Goal: Task Accomplishment & Management: Complete application form

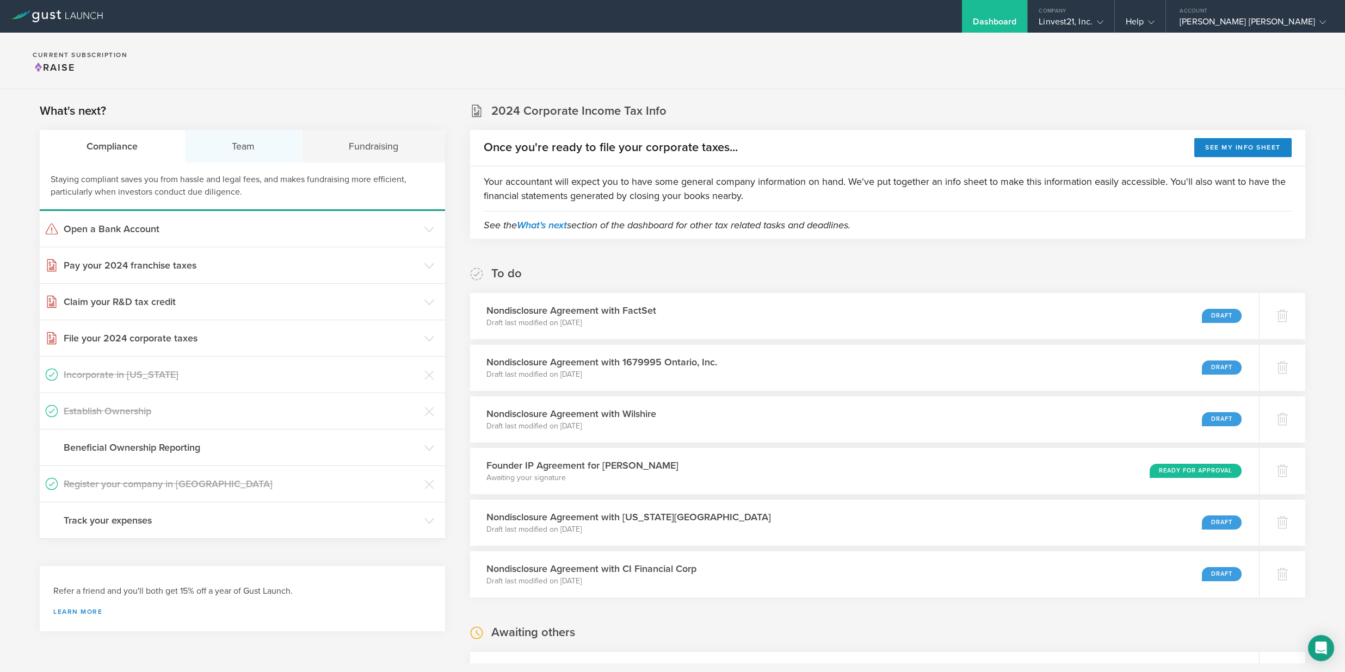
click at [246, 151] on div "Team" at bounding box center [243, 146] width 117 height 33
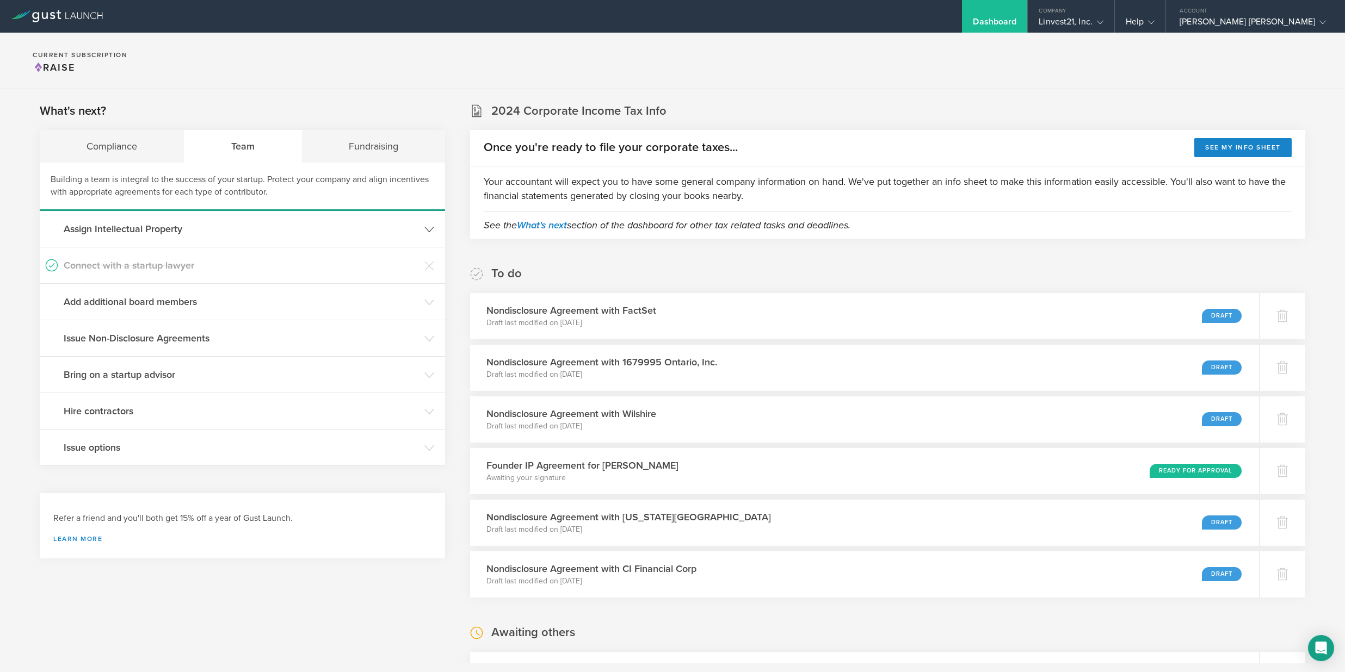
click at [148, 234] on h3 "Assign Intellectual Property" at bounding box center [241, 229] width 355 height 14
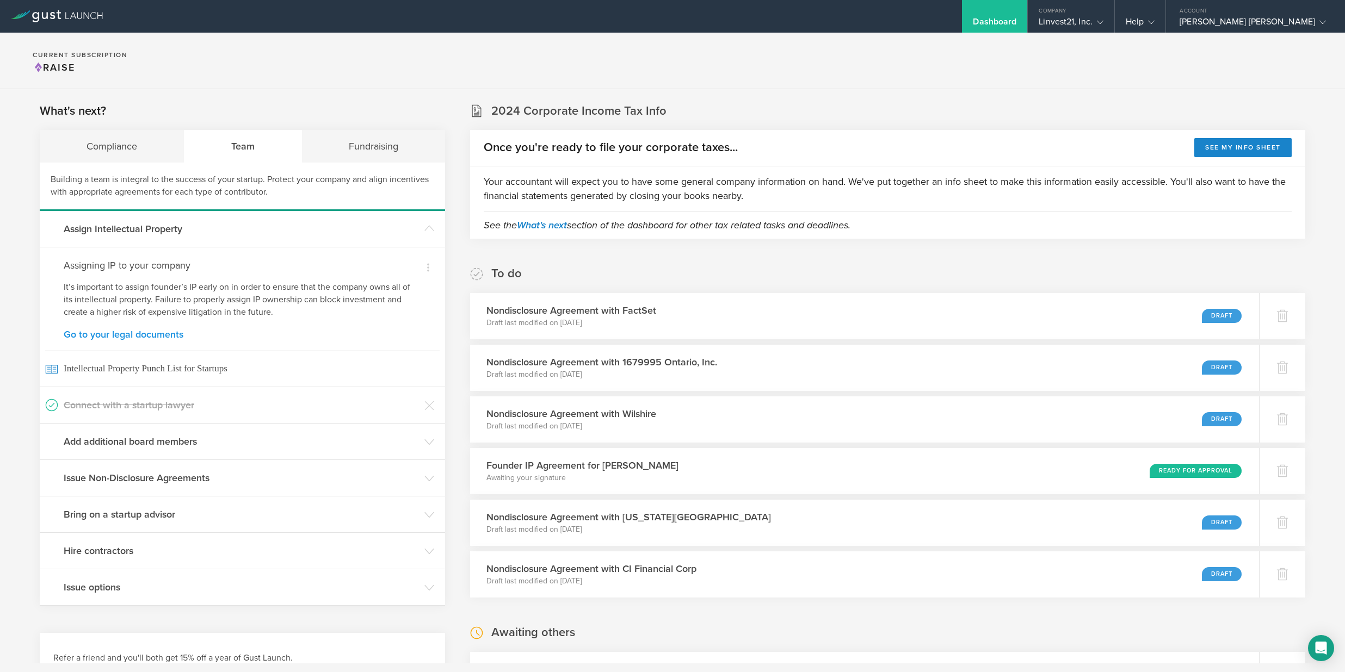
click at [106, 338] on link "Go to your legal documents" at bounding box center [242, 335] width 357 height 10
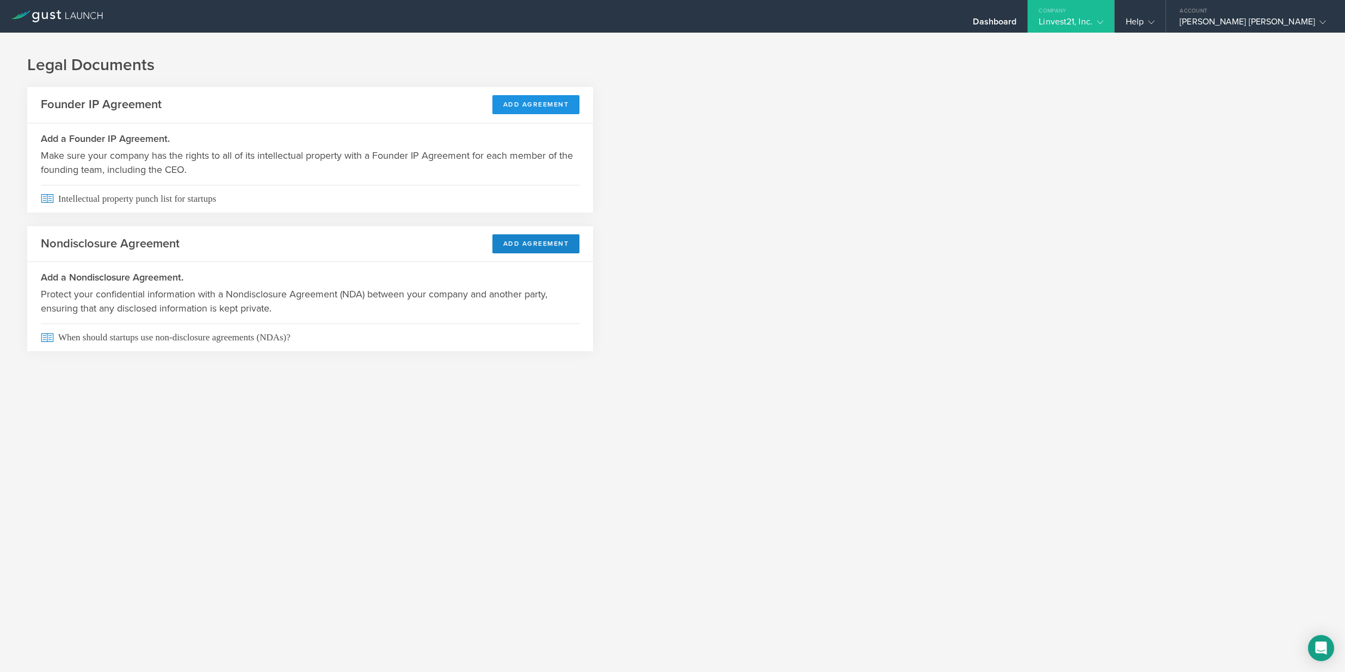
click at [534, 104] on button "Add Agreement" at bounding box center [536, 104] width 88 height 19
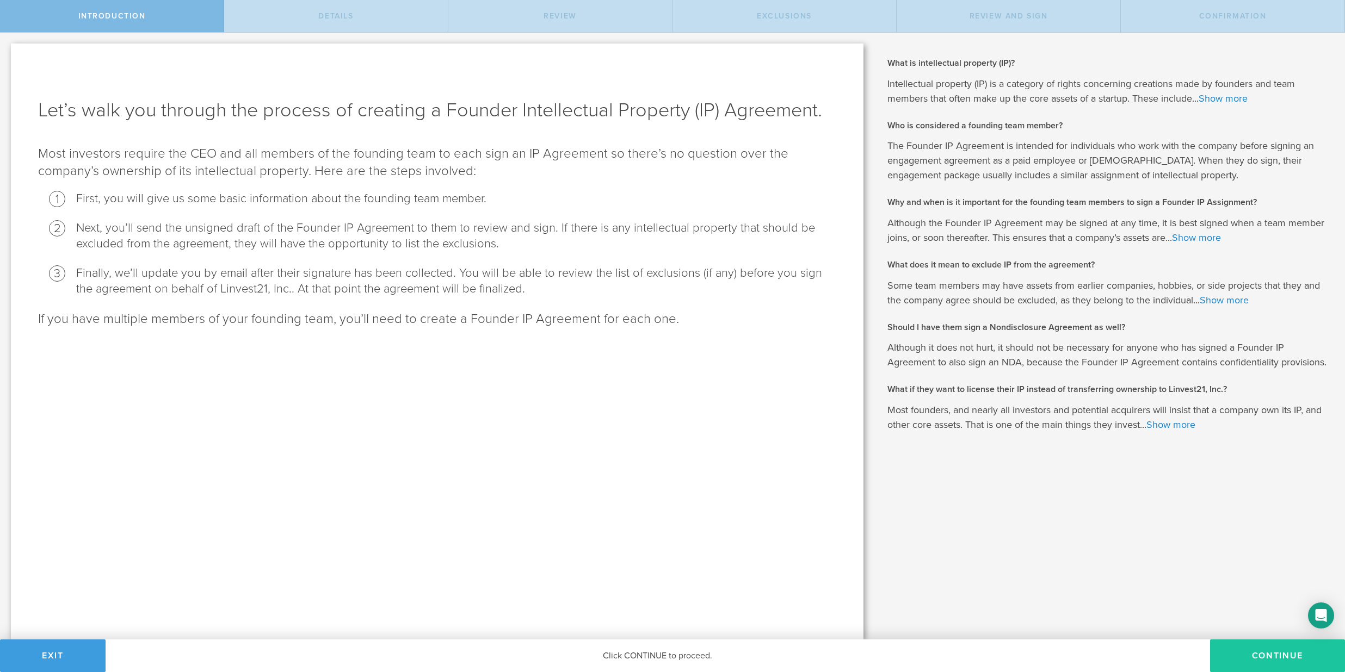
click at [1274, 659] on button "Continue" at bounding box center [1277, 656] width 135 height 33
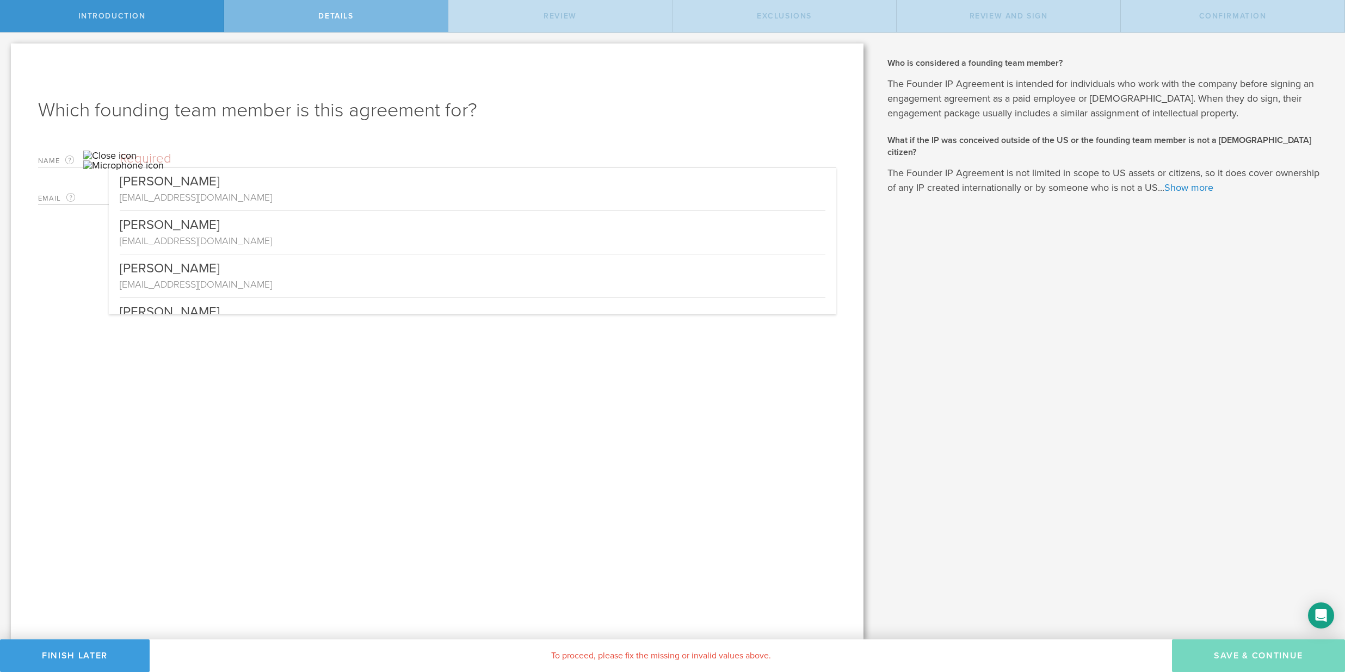
click at [349, 164] on input "text" at bounding box center [478, 159] width 716 height 16
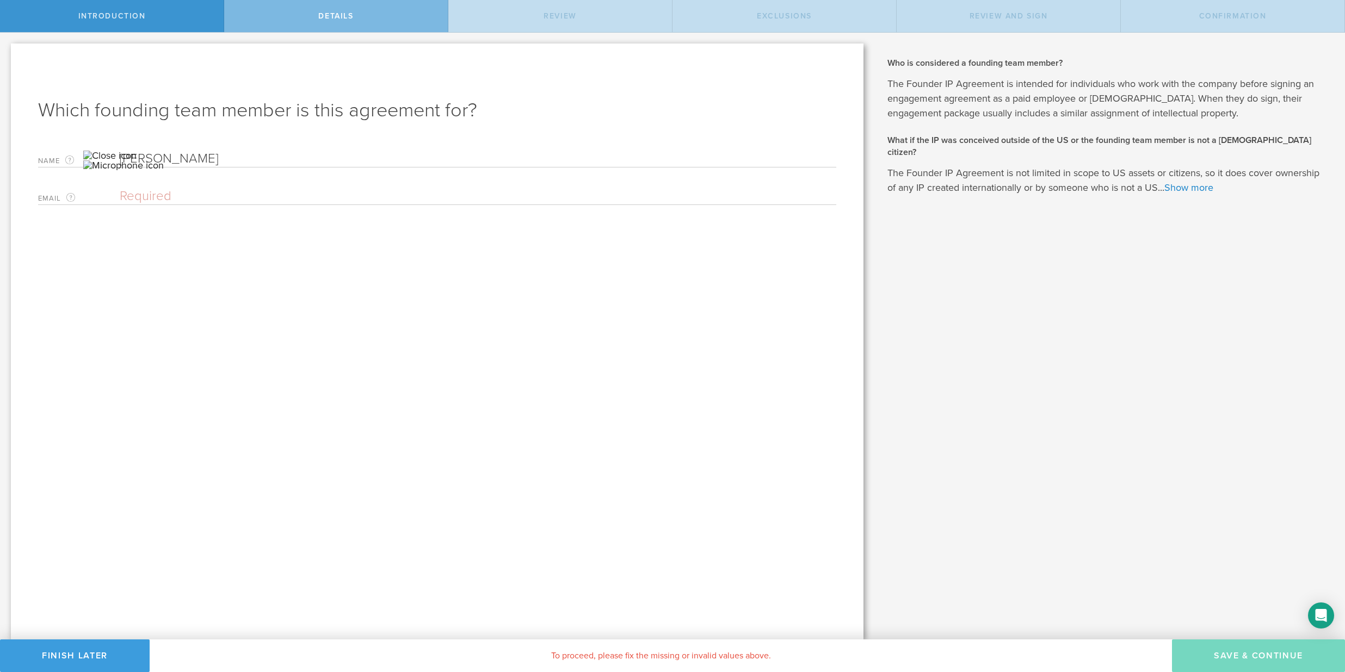
type input "[PERSON_NAME]"
paste input "[EMAIL_ADDRESS][DOMAIN_NAME]"
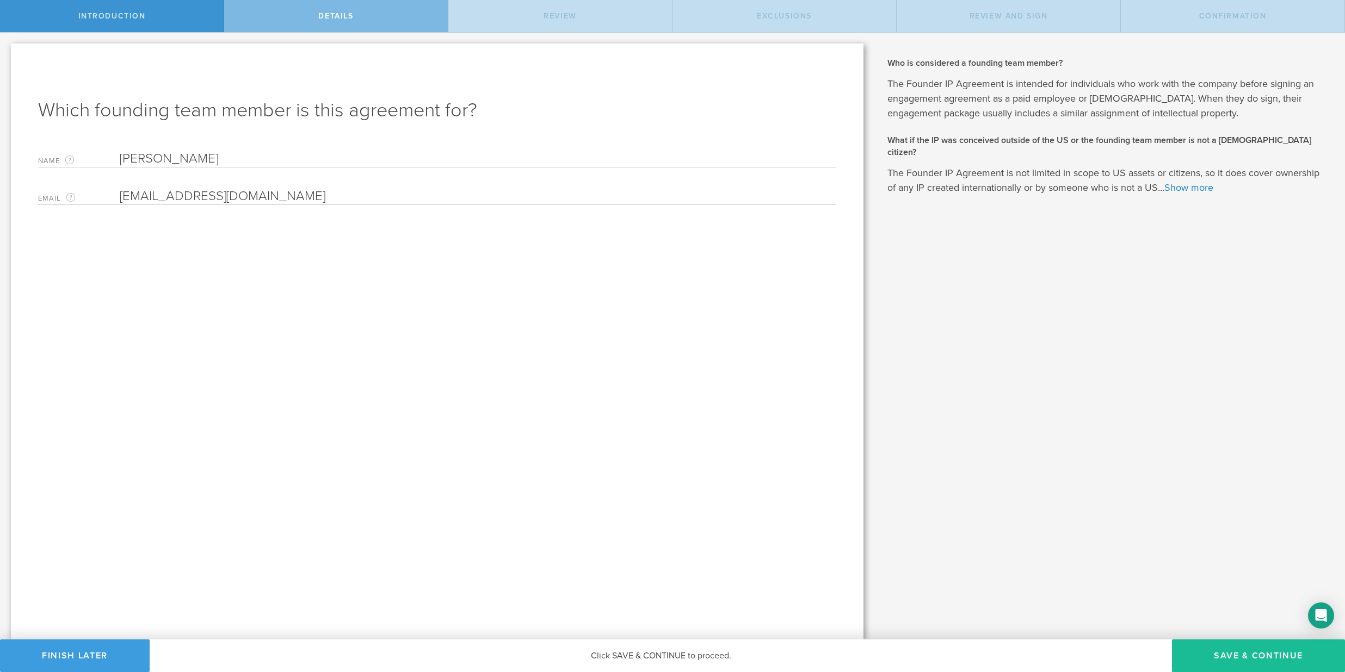
type input "[EMAIL_ADDRESS][DOMAIN_NAME]"
click at [194, 162] on input "[PERSON_NAME]" at bounding box center [478, 159] width 716 height 16
type input "[PERSON_NAME]"
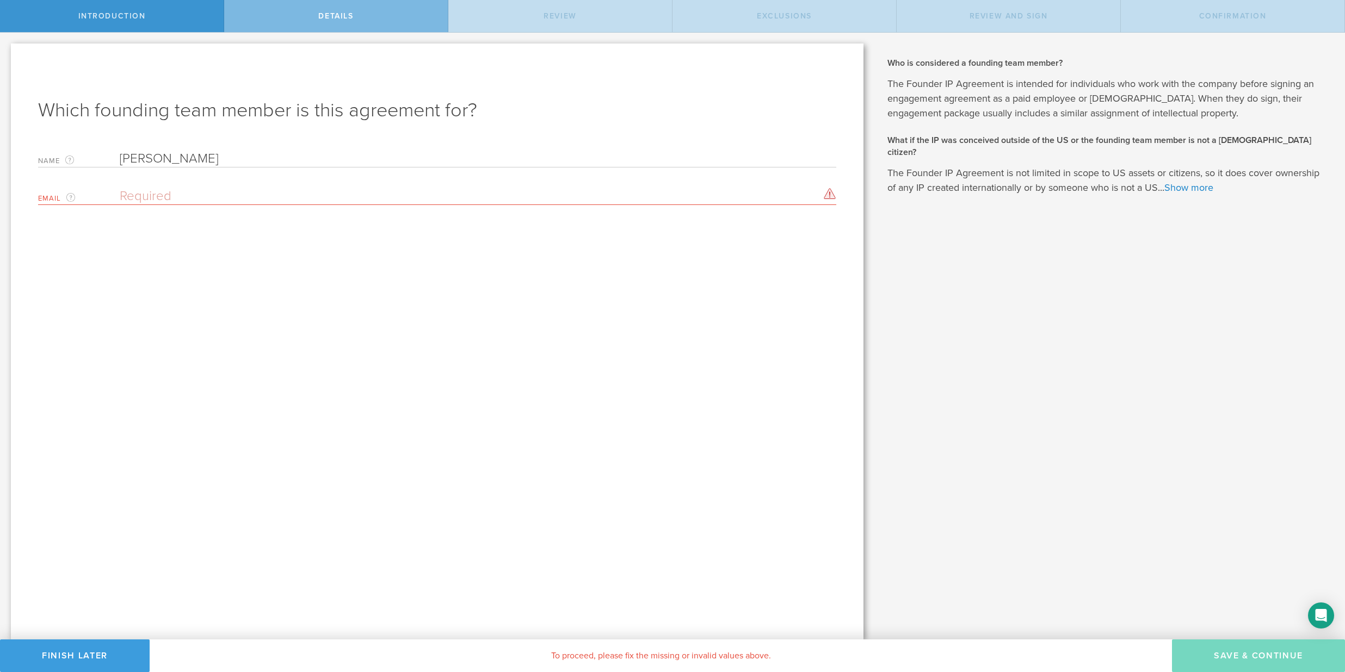
click at [566, 395] on div "Which founding team member is this agreement for? Name The first and last name …" at bounding box center [437, 342] width 852 height 596
click at [286, 195] on input "email" at bounding box center [475, 196] width 711 height 16
paste input "[EMAIL_ADDRESS][DOMAIN_NAME]"
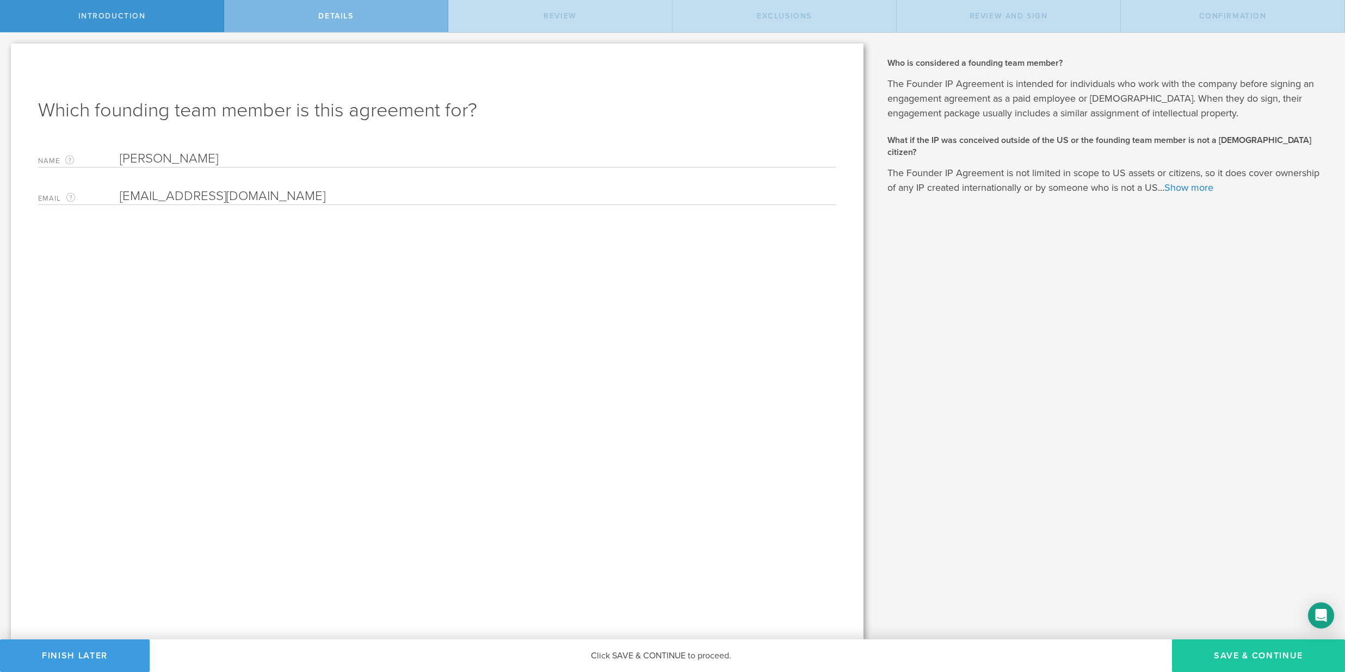
type input "[EMAIL_ADDRESS][DOMAIN_NAME]"
click at [1215, 659] on button "Save & Continue" at bounding box center [1258, 656] width 173 height 33
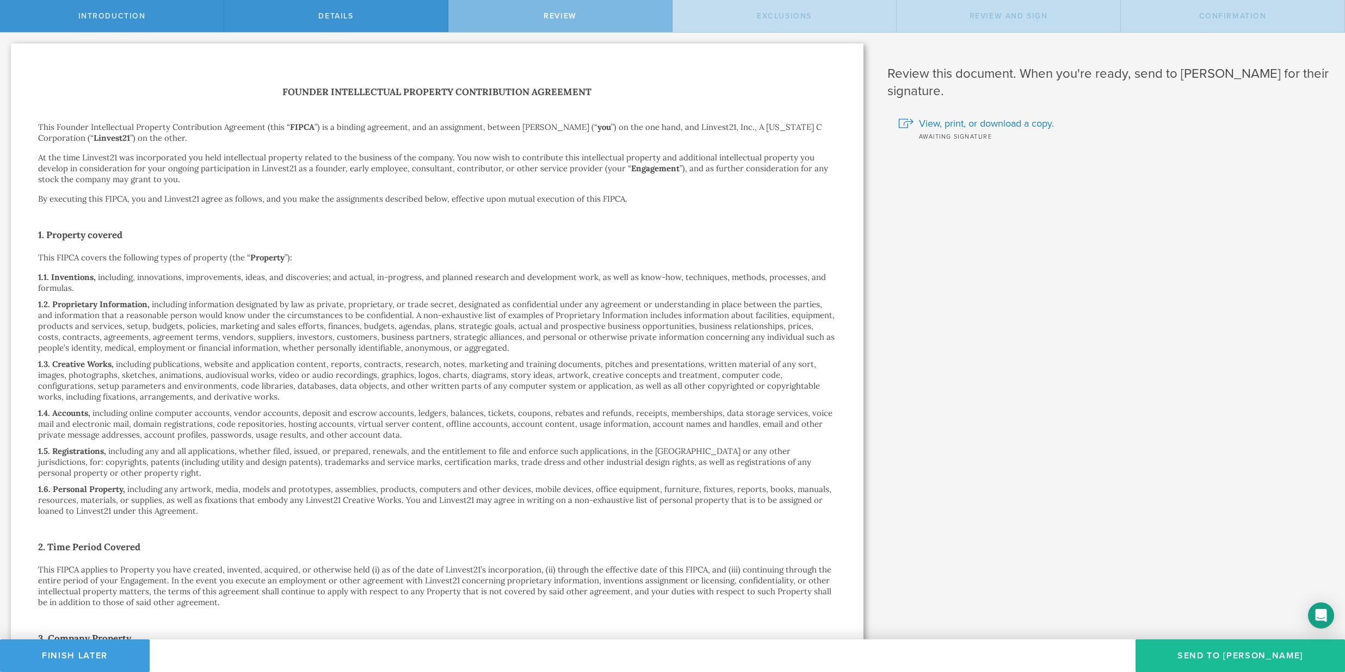
click at [1215, 659] on button "Send To [PERSON_NAME]" at bounding box center [1239, 656] width 209 height 33
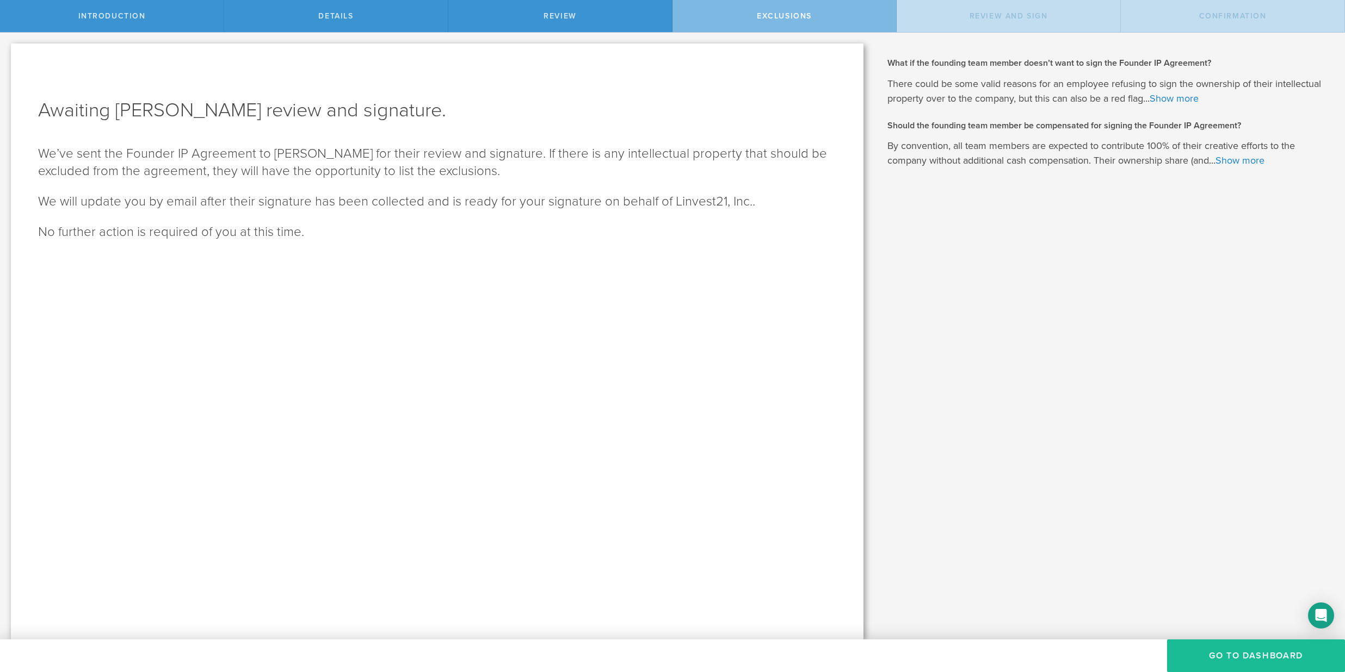
click at [1215, 659] on button "Go To Dashboard" at bounding box center [1256, 656] width 178 height 33
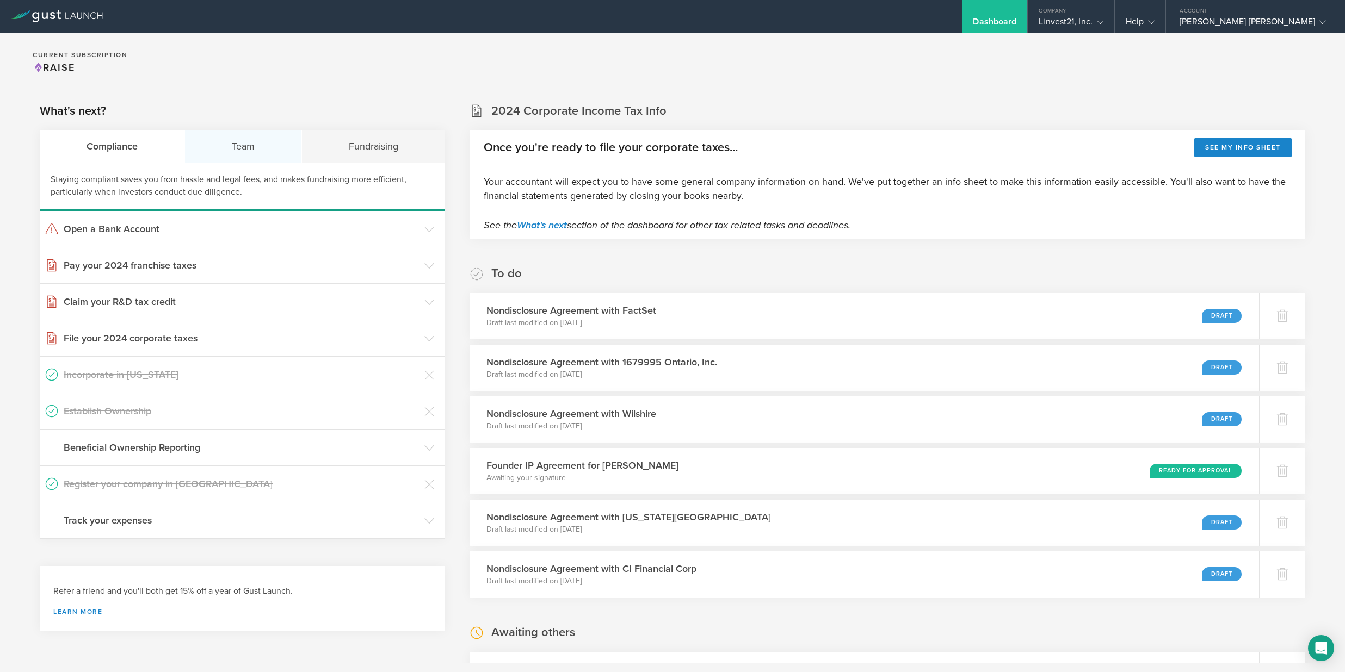
click at [224, 144] on div "Team" at bounding box center [243, 146] width 117 height 33
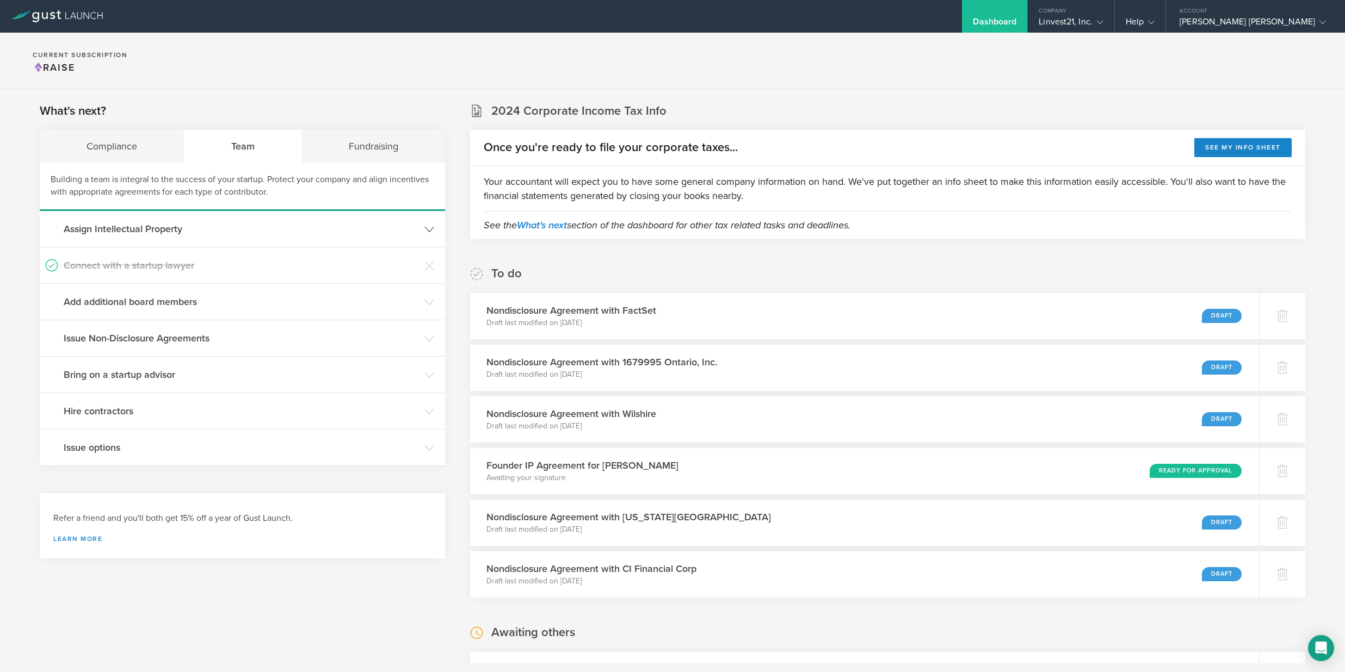
click at [140, 225] on h3 "Assign Intellectual Property" at bounding box center [241, 229] width 355 height 14
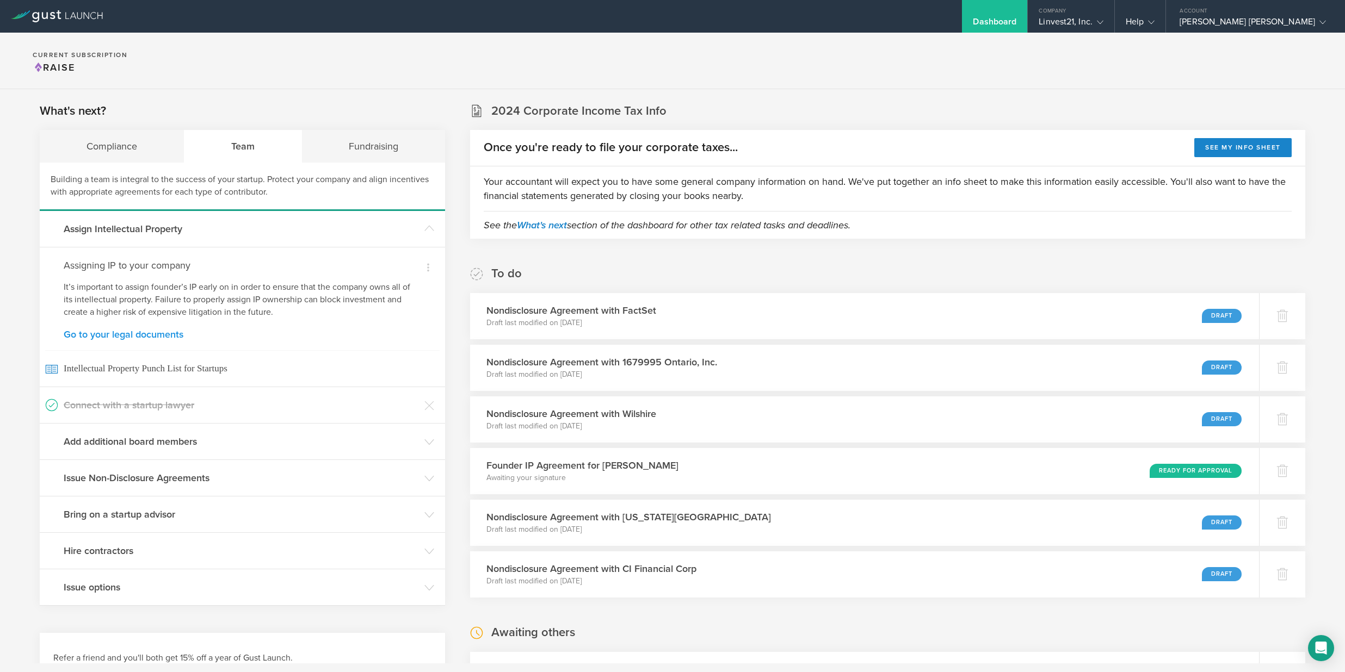
click at [125, 337] on link "Go to your legal documents" at bounding box center [242, 335] width 357 height 10
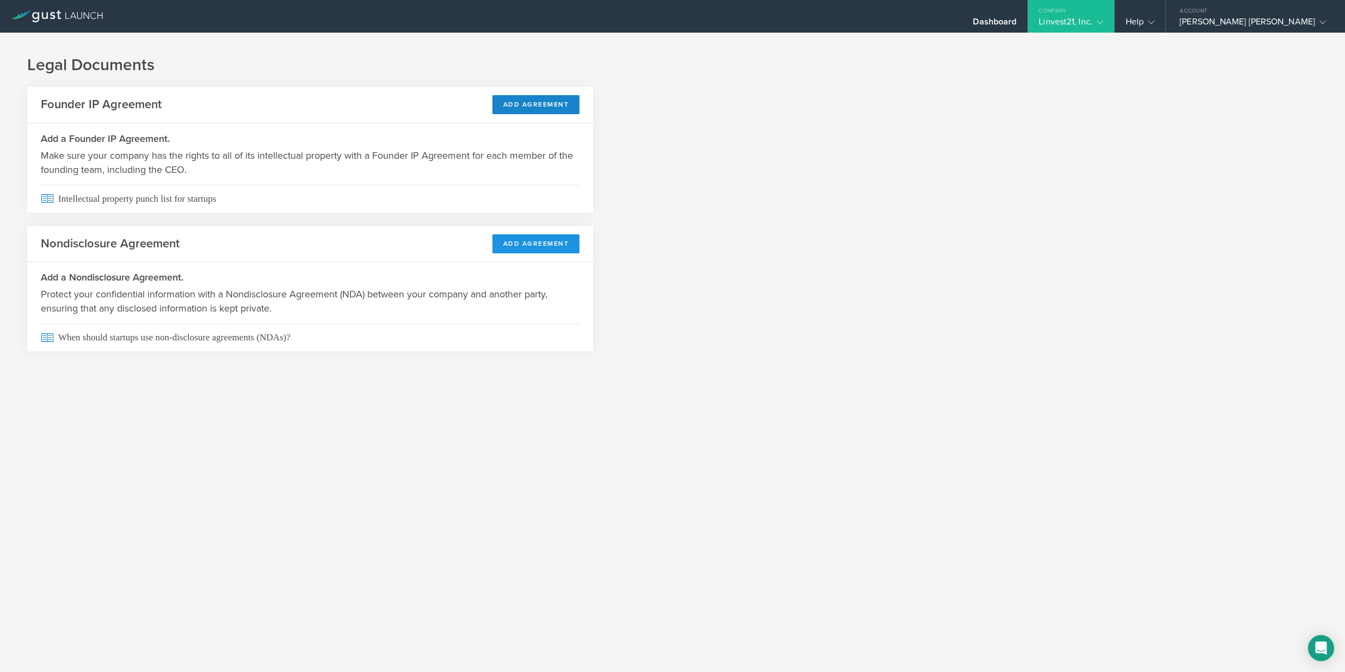
click at [525, 250] on button "Add Agreement" at bounding box center [536, 243] width 88 height 19
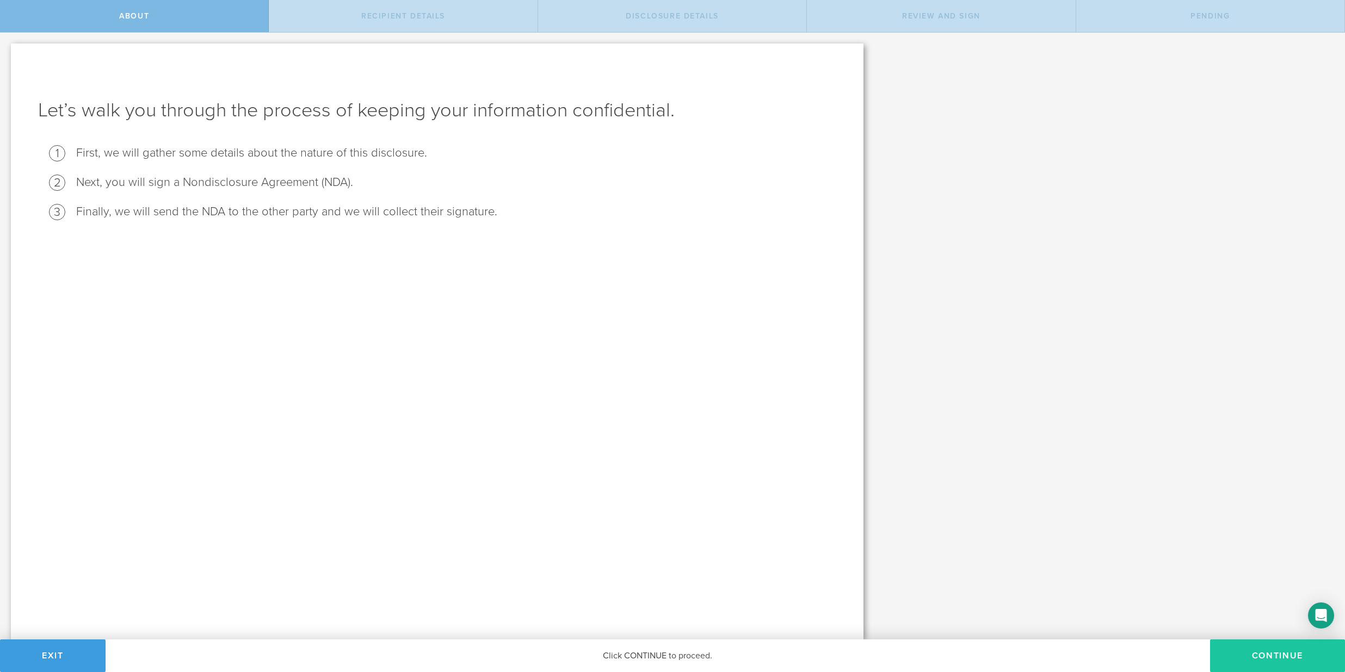
click at [1286, 655] on button "Continue" at bounding box center [1277, 656] width 135 height 33
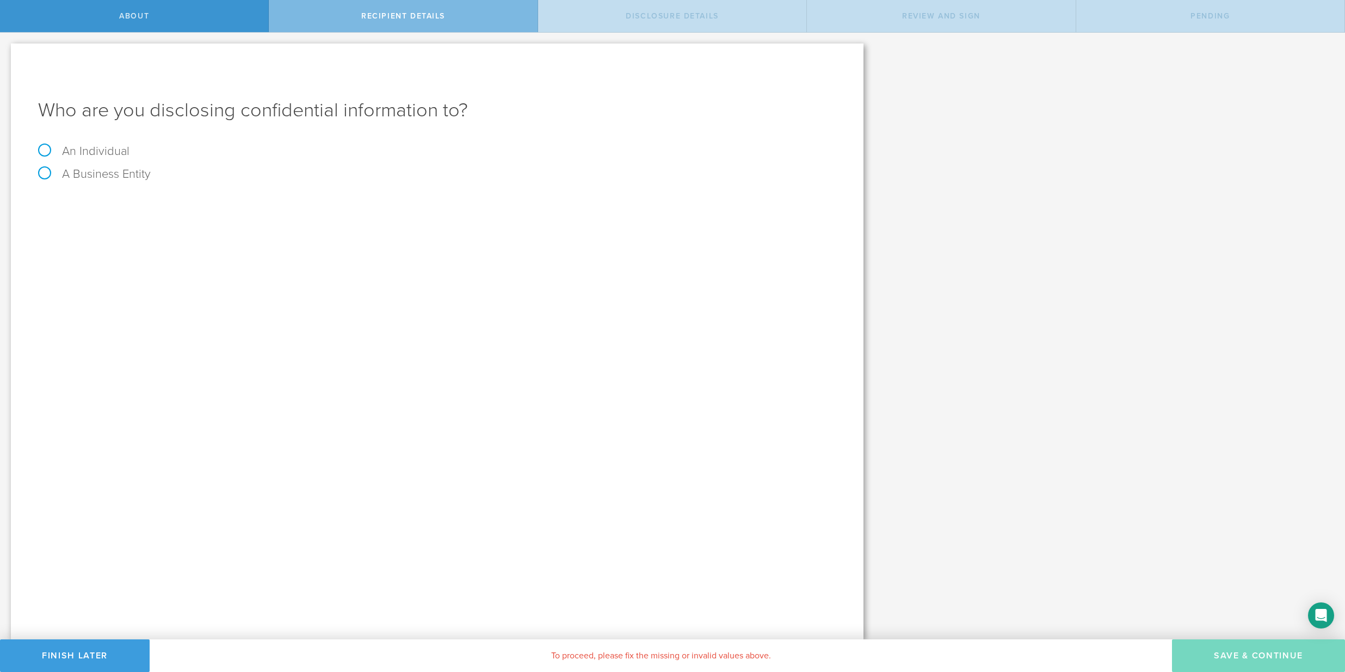
click at [57, 147] on label "An Individual" at bounding box center [83, 151] width 91 height 14
click at [7, 50] on input "An Individual" at bounding box center [3, 41] width 7 height 17
radio input "true"
click at [306, 205] on input "text" at bounding box center [478, 204] width 716 height 16
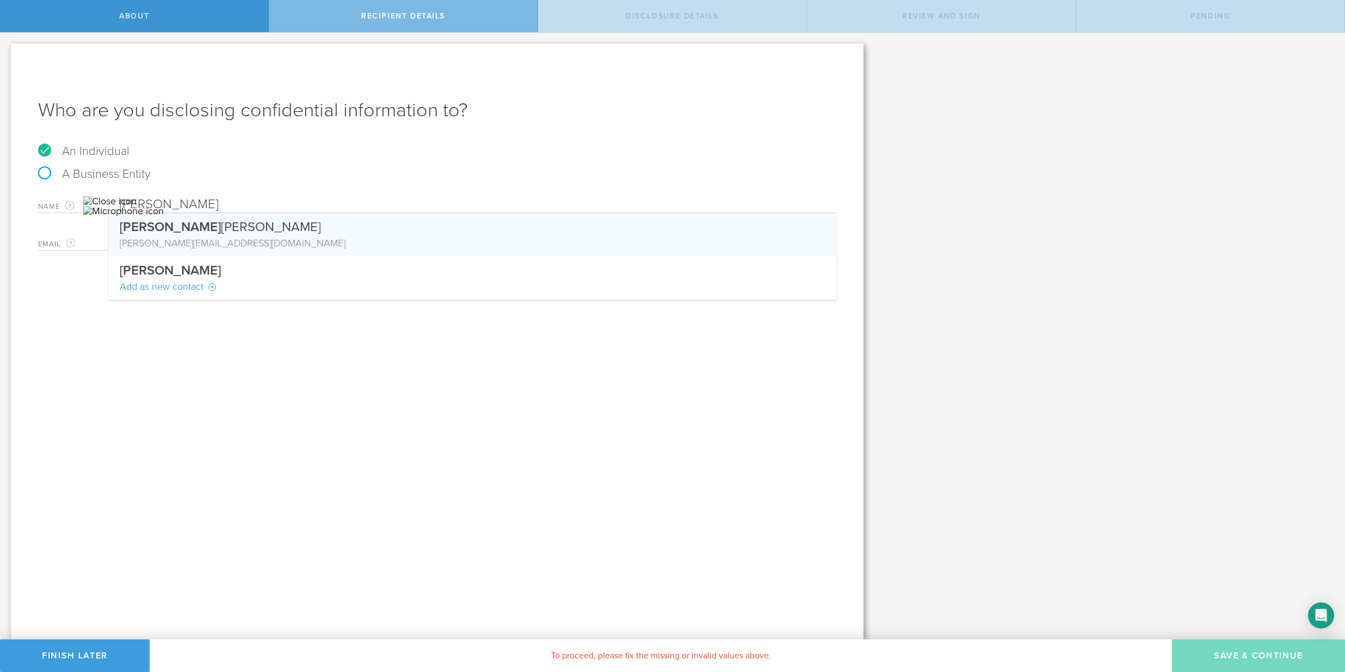
type input "[PERSON_NAME]"
type input "[EMAIL_ADDRESS][DOMAIN_NAME]"
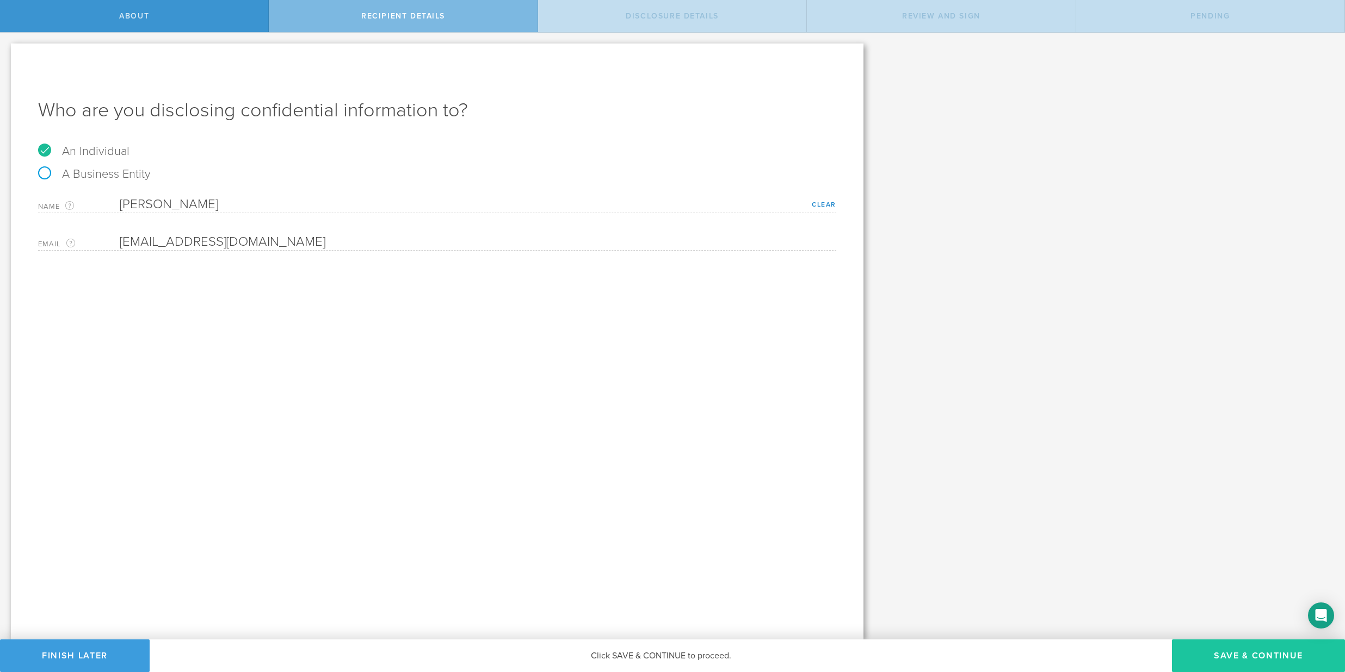
click at [1269, 657] on button "Save & Continue" at bounding box center [1258, 656] width 173 height 33
select select "string:5 years"
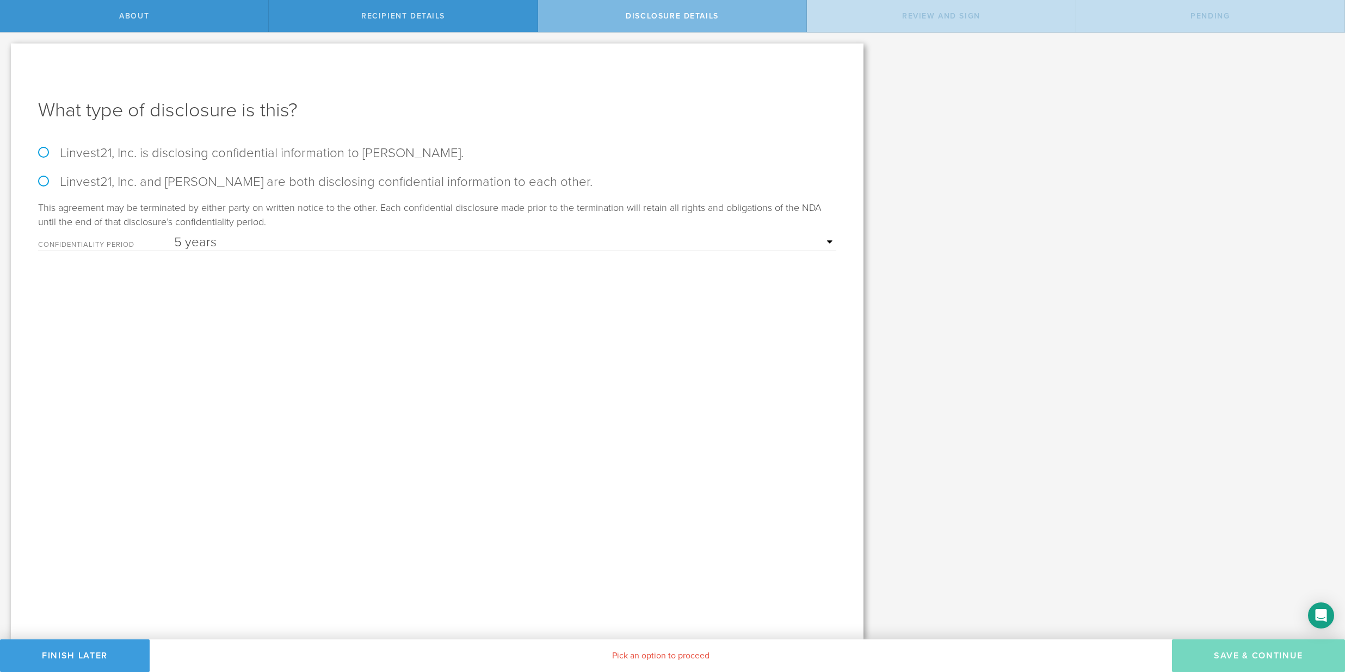
click at [179, 156] on label "Linvest21, Inc. is disclosing confidential information to Alexandra Ross." at bounding box center [437, 153] width 798 height 16
click at [7, 55] on input "Linvest21, Inc. is disclosing confidential information to Alexandra Ross." at bounding box center [3, 44] width 7 height 23
radio input "true"
click at [1208, 653] on button "Save & Continue" at bounding box center [1258, 656] width 173 height 33
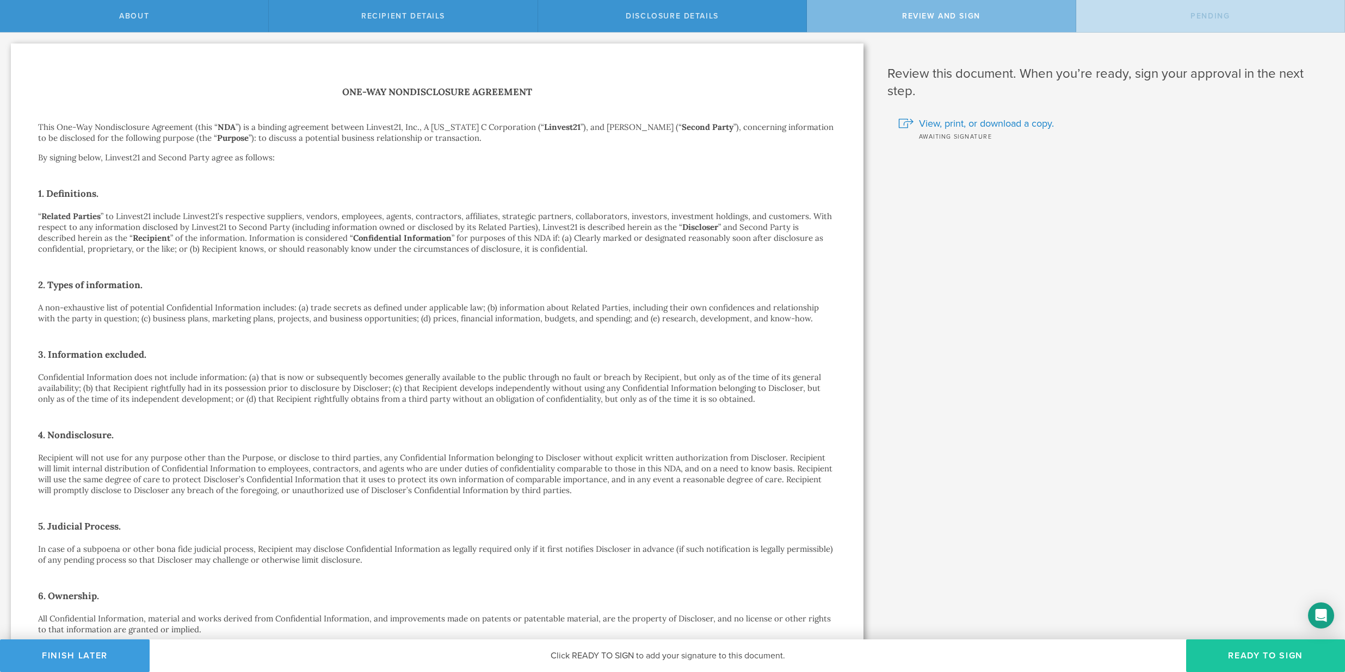
click at [1246, 657] on button "Ready to Sign" at bounding box center [1265, 656] width 159 height 33
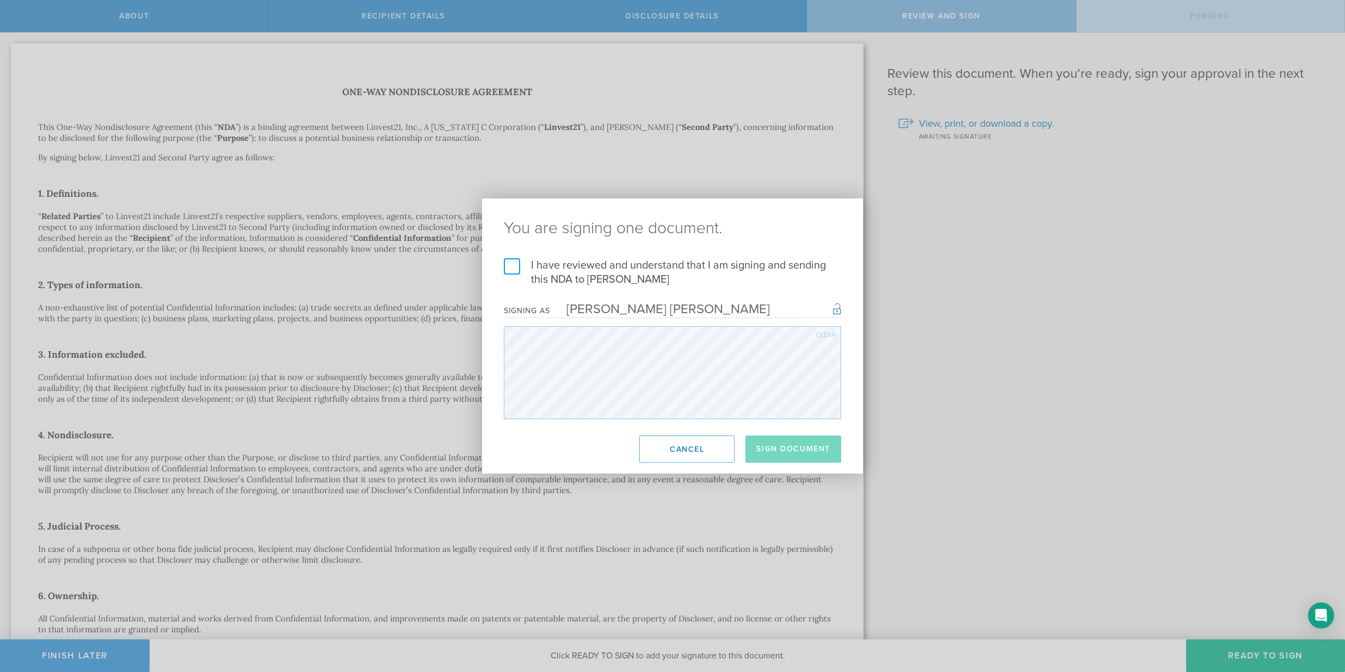
click at [559, 273] on label "I have reviewed and understand that I am signing and sending this NDA to Alexan…" at bounding box center [672, 272] width 337 height 28
click at [0, 0] on input "I have reviewed and understand that I am signing and sending this NDA to Alexan…" at bounding box center [0, 0] width 0 height 0
click at [812, 460] on button "Sign Document" at bounding box center [793, 449] width 96 height 27
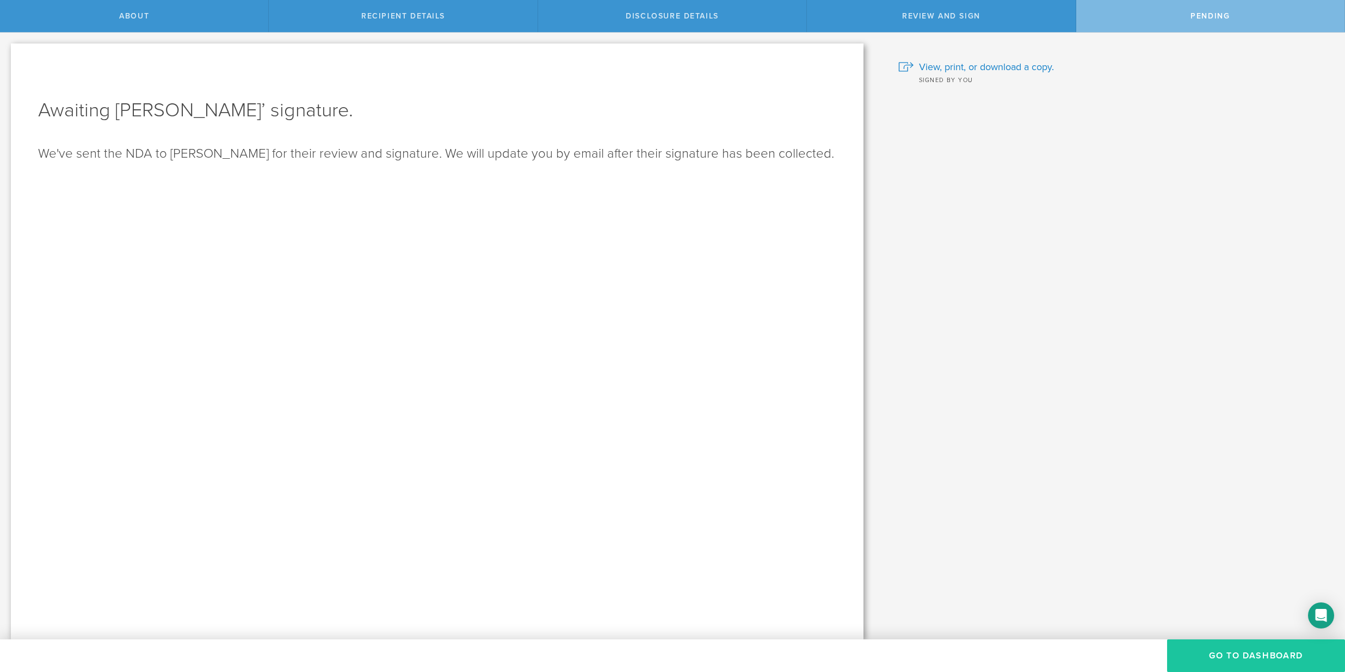
click at [1251, 655] on button "Go to dashboard" at bounding box center [1256, 656] width 178 height 33
